Goal: Navigation & Orientation: Find specific page/section

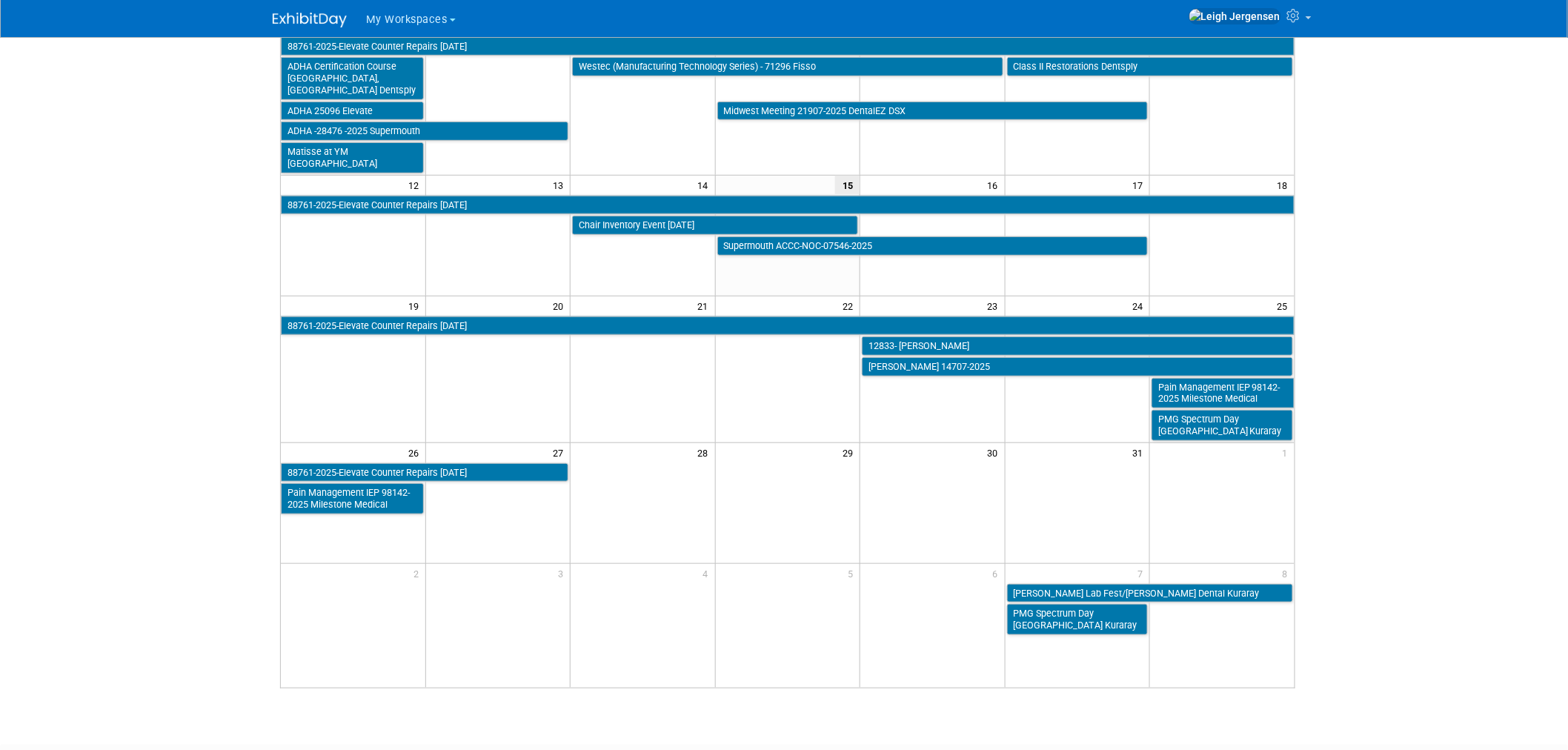
click at [389, 13] on span "My Workspaces" at bounding box center [407, 19] width 82 height 12
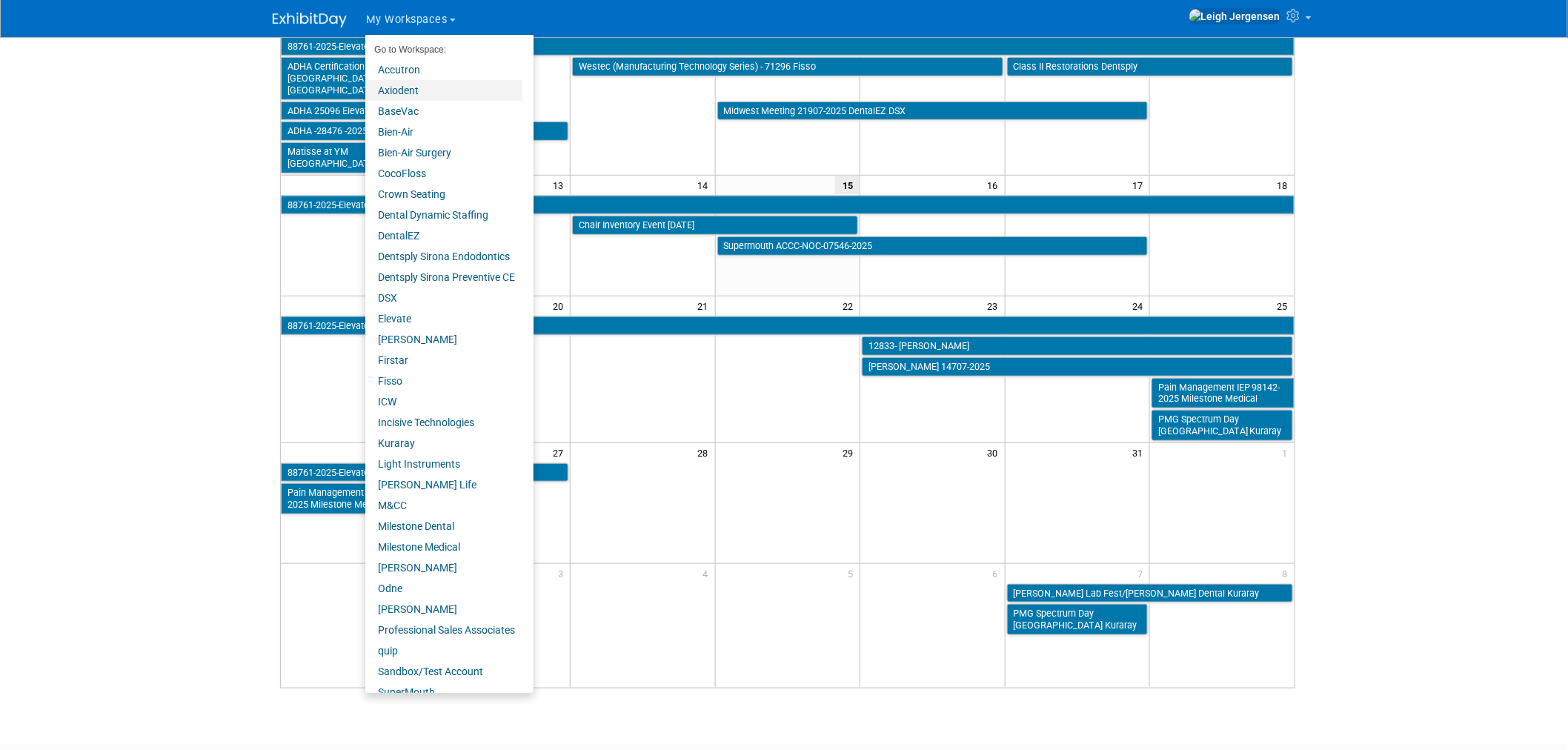
click at [418, 83] on link "Axiodent" at bounding box center [444, 90] width 157 height 21
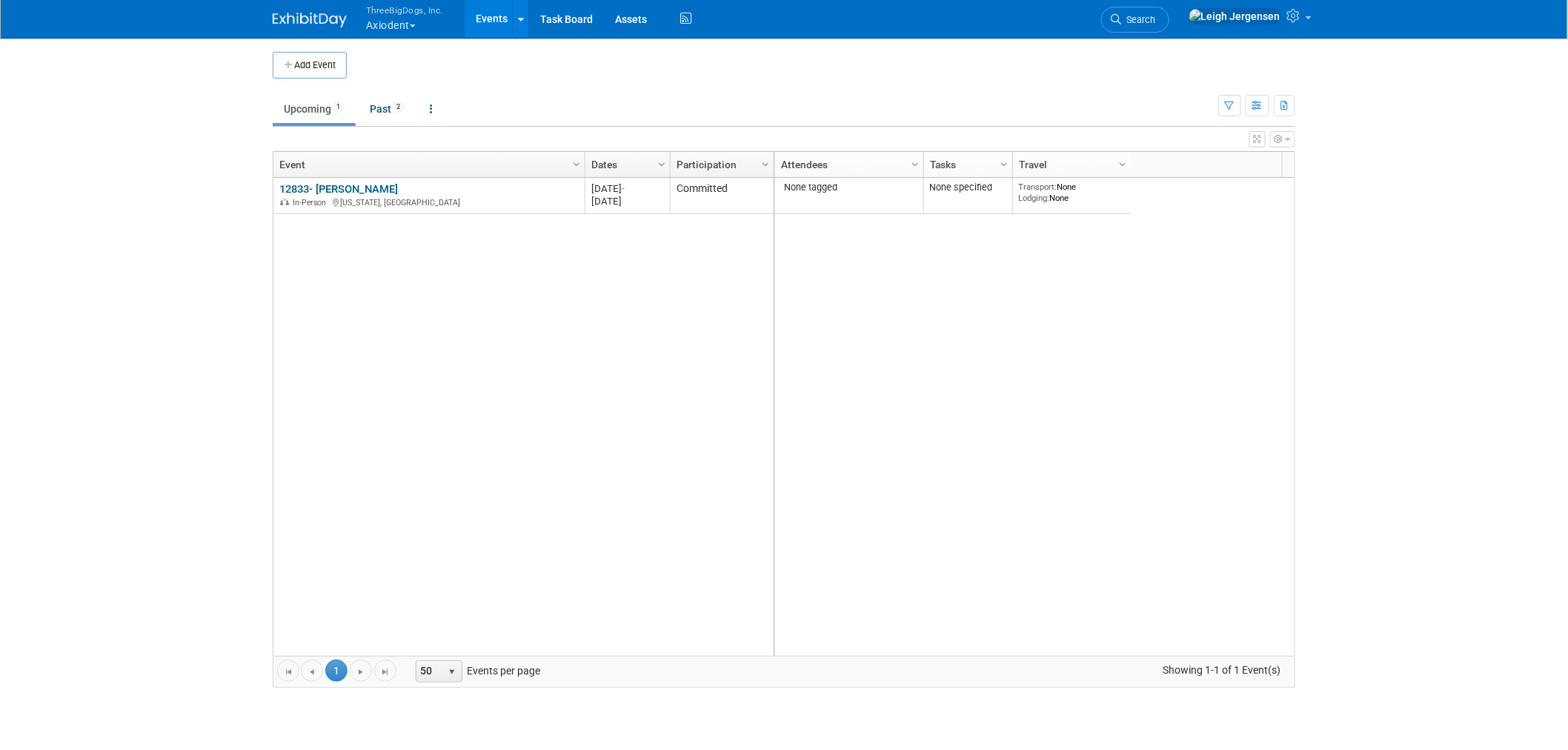
click at [409, 19] on button "ThreeBigDogs, Inc. Axiodent" at bounding box center [413, 19] width 97 height 39
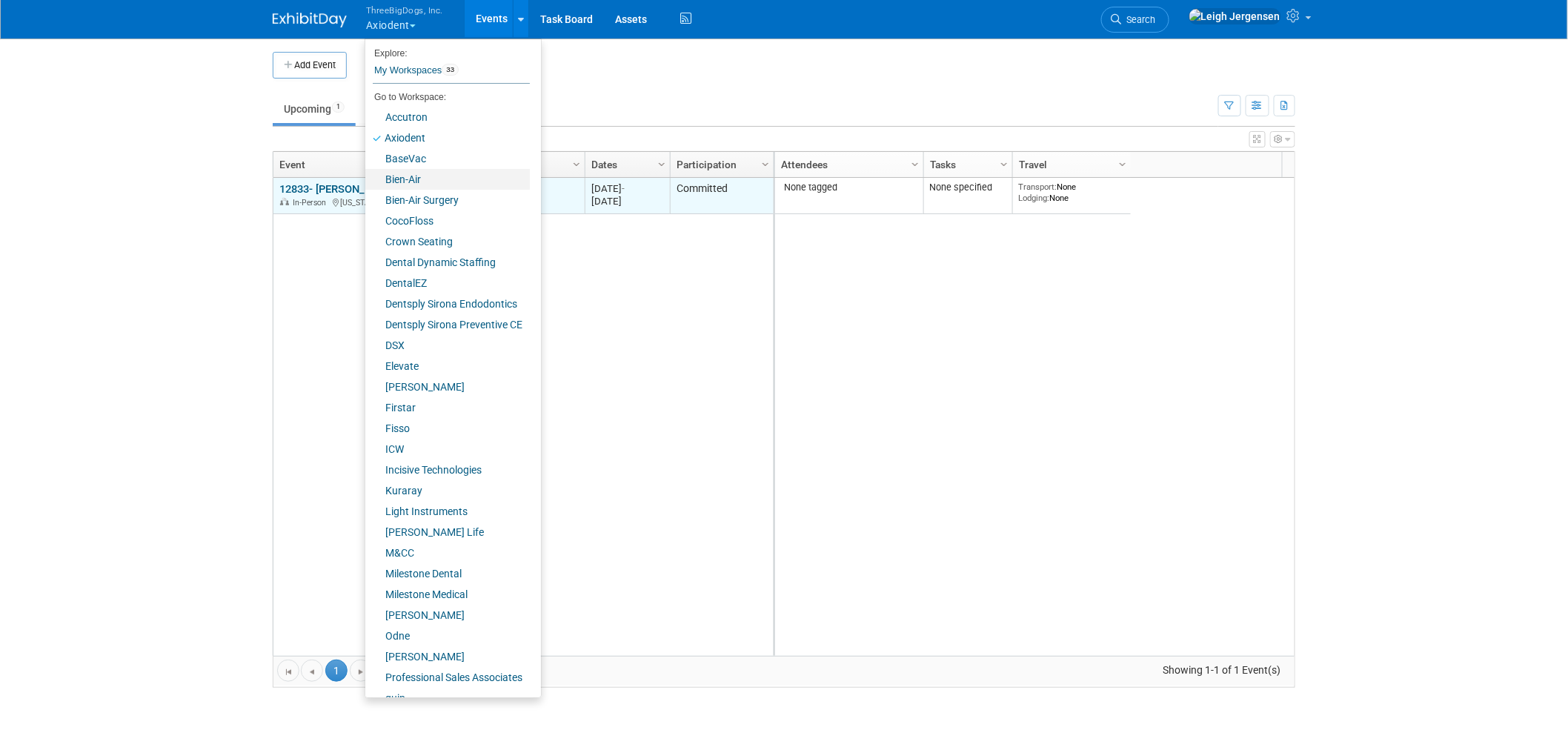
click at [415, 178] on link "Bien-Air" at bounding box center [447, 179] width 165 height 21
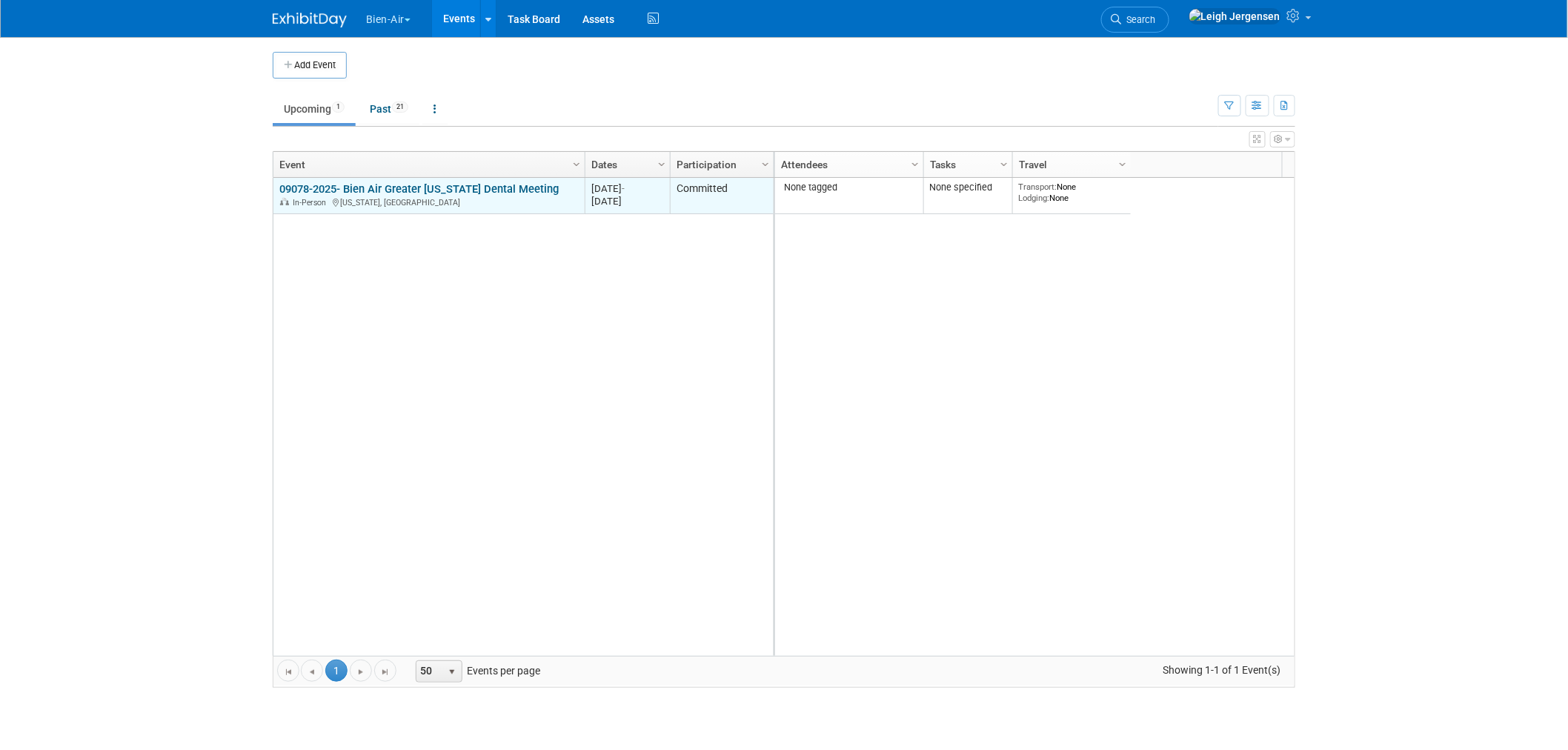
click at [415, 186] on link "09078-2025- Bien Air Greater New York Dental Meeting" at bounding box center [419, 189] width 280 height 13
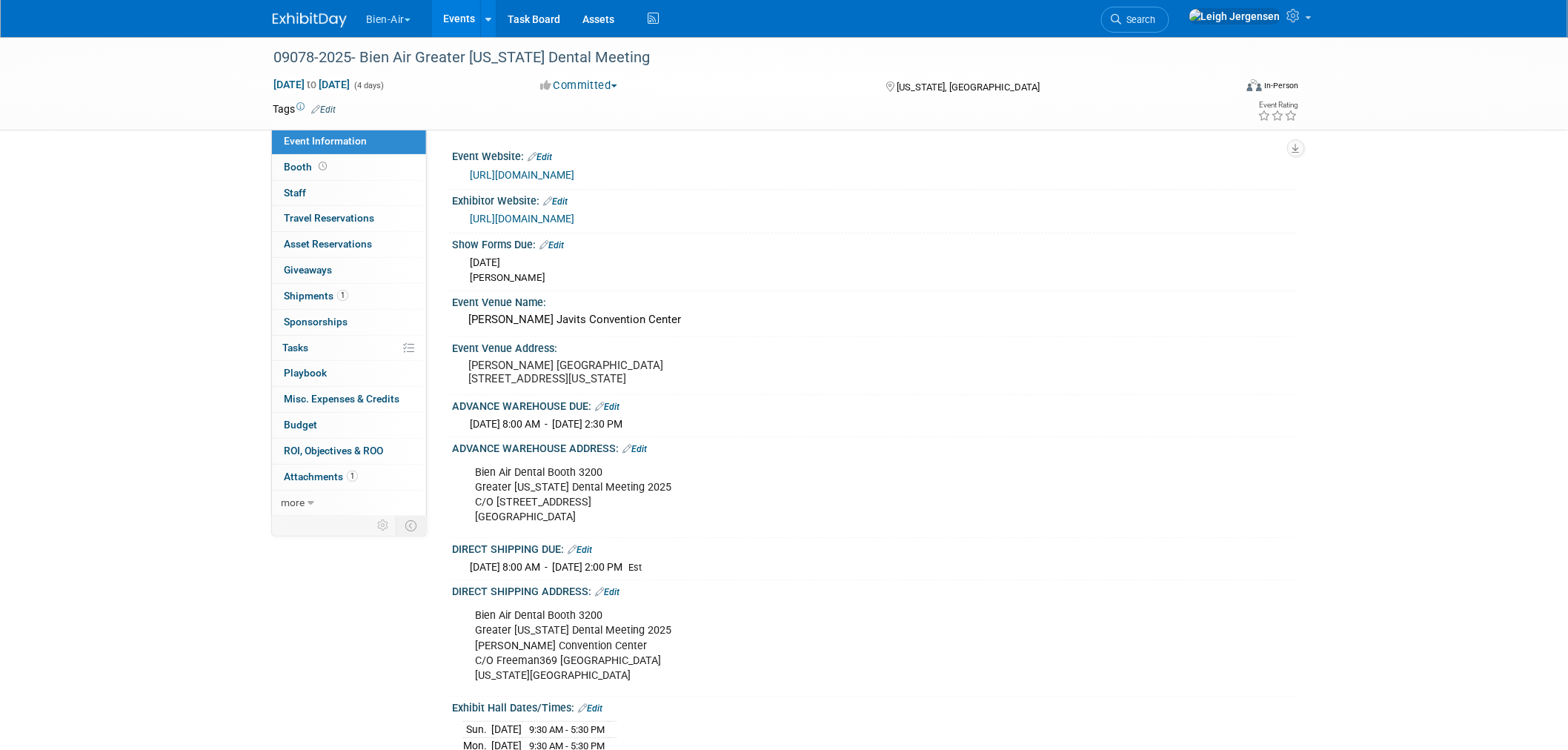
drag, startPoint x: 656, startPoint y: 433, endPoint x: 606, endPoint y: 432, distance: 50.0
click at [606, 430] on span "Wed. Oct 29, 2025 8:00 AM - Fri. Nov 21, 2025 2:30 PM" at bounding box center [546, 424] width 153 height 12
